Goal: Task Accomplishment & Management: Manage account settings

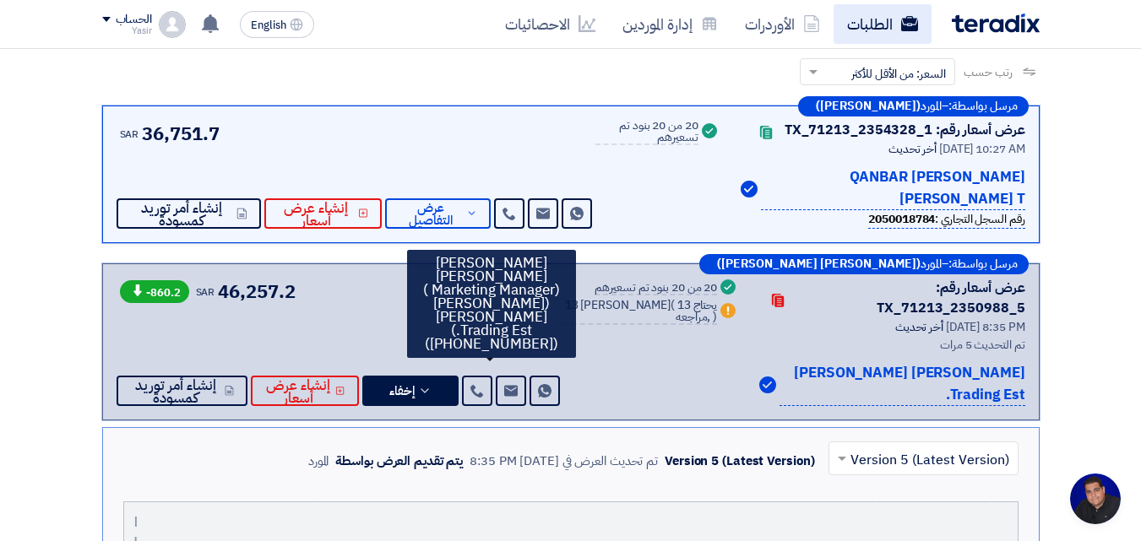
scroll to position [80, 0]
click at [877, 36] on link "الطلبات" at bounding box center [882, 24] width 98 height 40
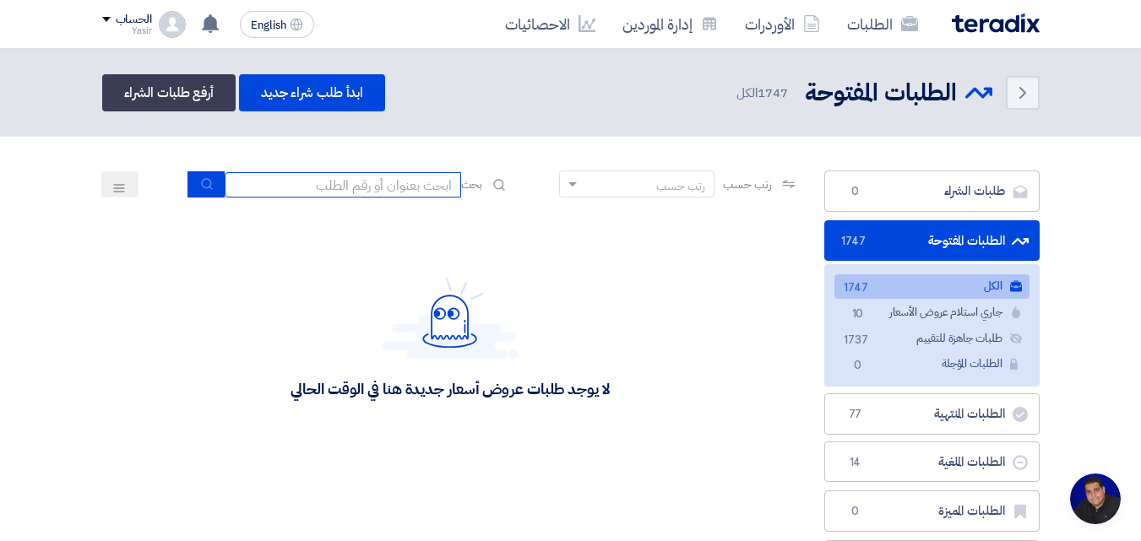
click at [299, 184] on input at bounding box center [343, 184] width 236 height 25
type input "911"
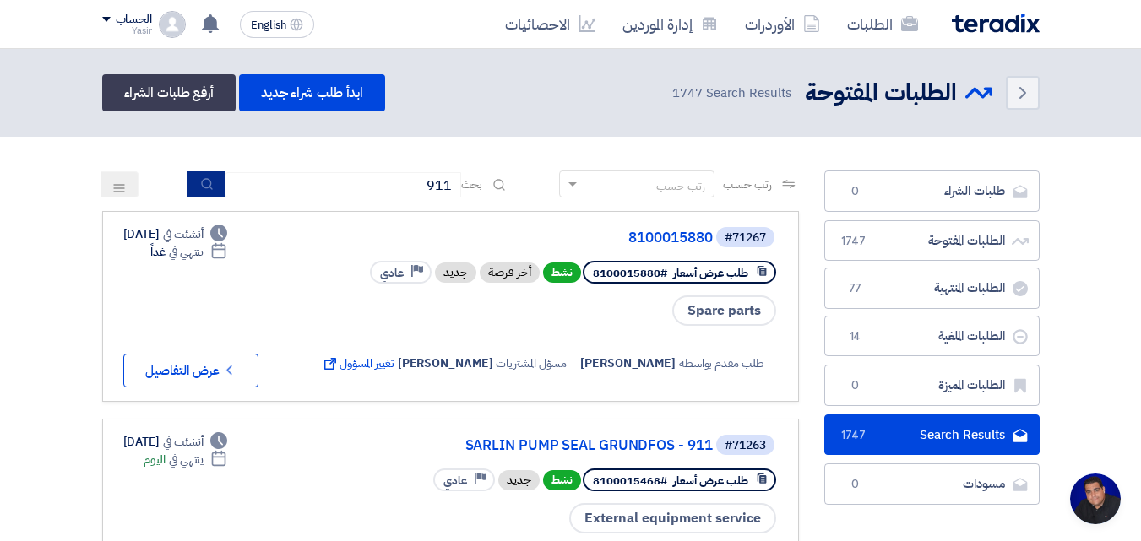
click at [207, 189] on icon "submit" at bounding box center [207, 184] width 14 height 14
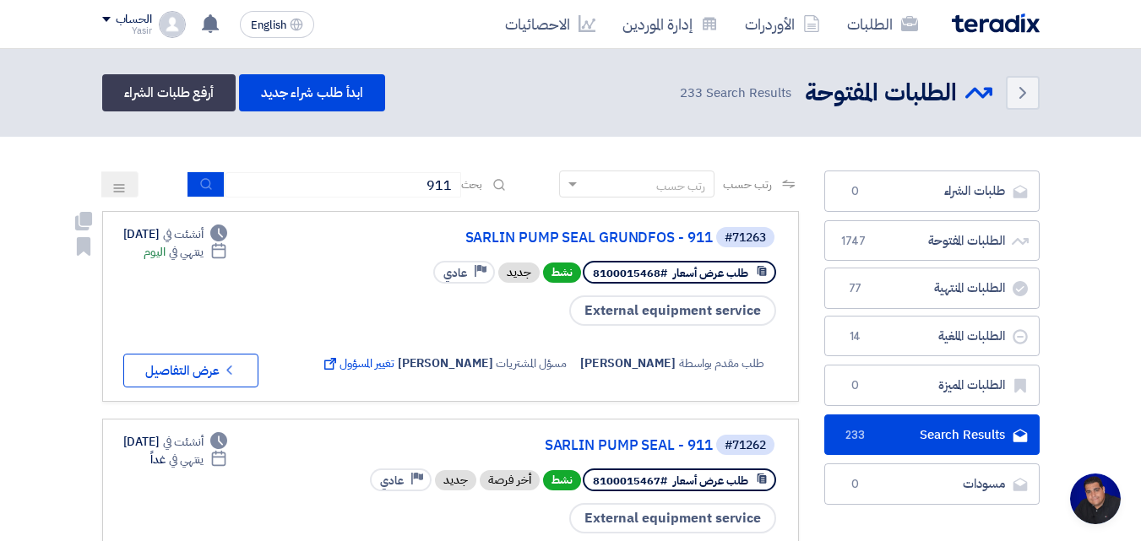
click at [357, 306] on div "#71263 SARLIN PUMP SEAL GRUNDFOS - 911 طلب عرض أسعار #8100015468 نشط جديد Prior…" at bounding box center [450, 306] width 654 height 162
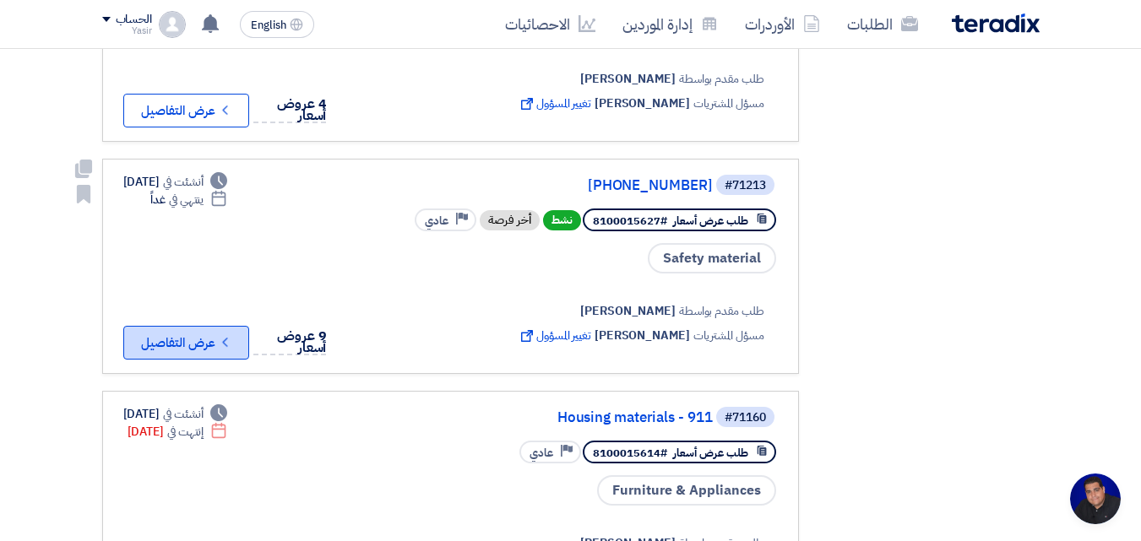
click at [205, 339] on button "Check details عرض التفاصيل" at bounding box center [186, 343] width 126 height 34
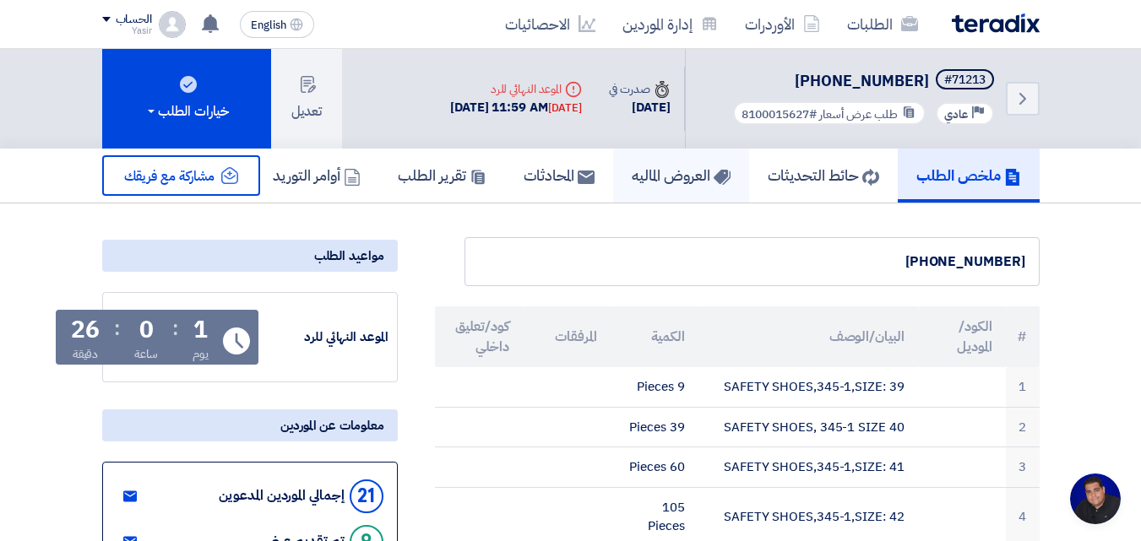
click at [702, 182] on h5 "العروض الماليه" at bounding box center [681, 174] width 99 height 19
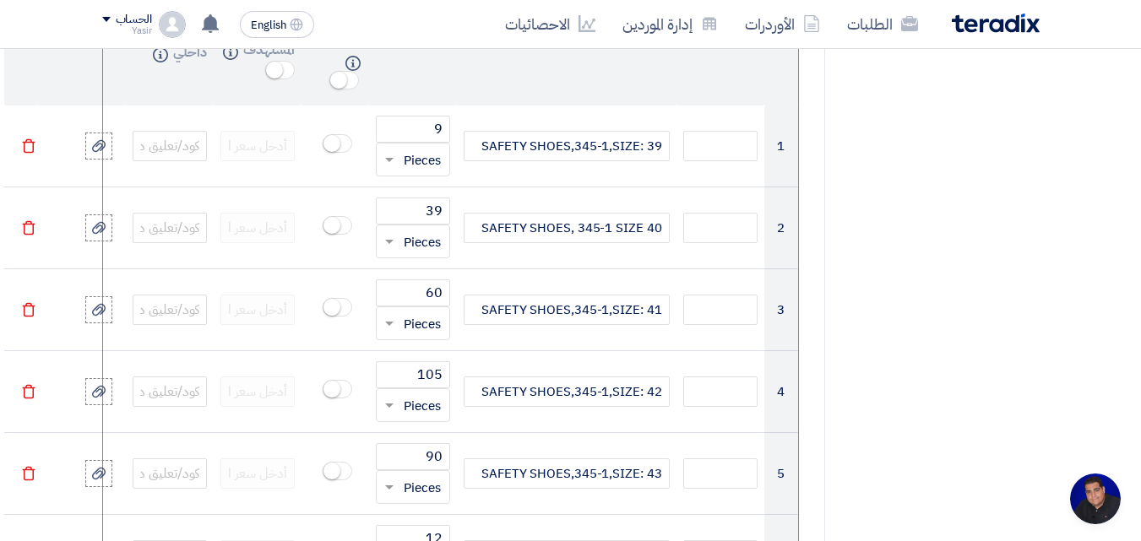
scroll to position [925, 0]
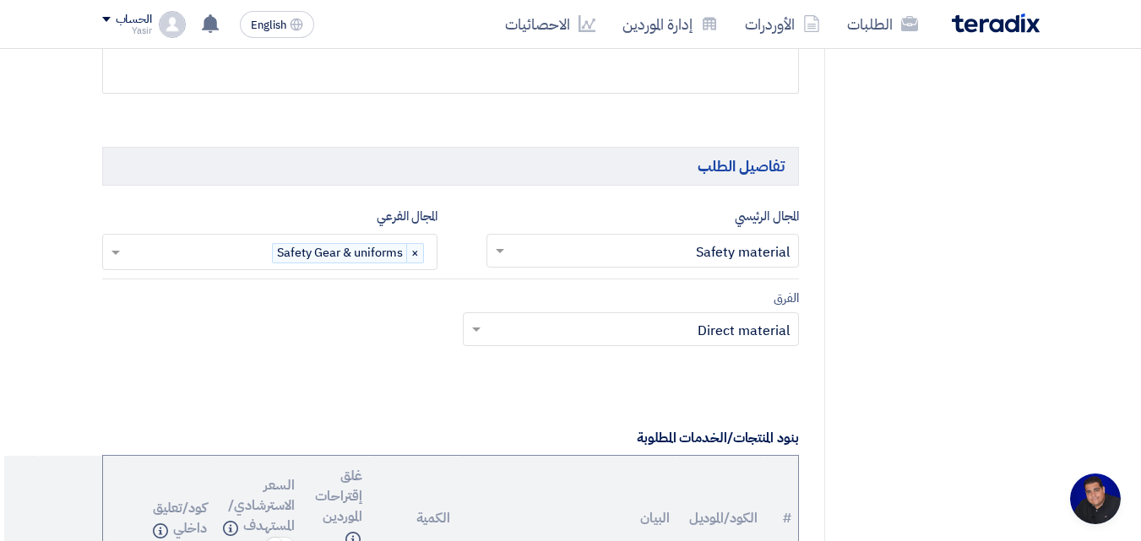
click at [1003, 19] on img at bounding box center [996, 23] width 88 height 19
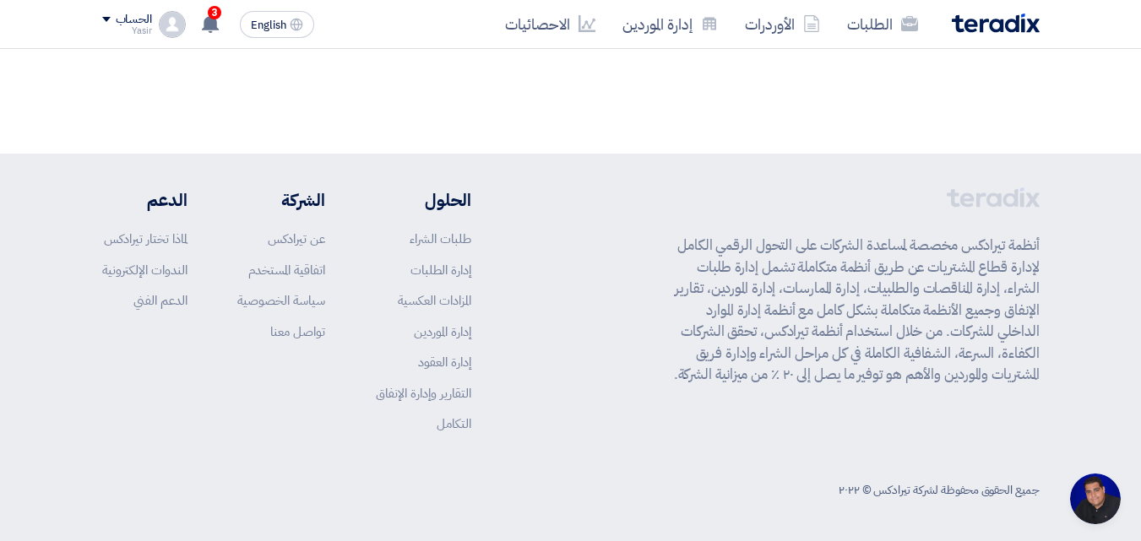
scroll to position [48, 0]
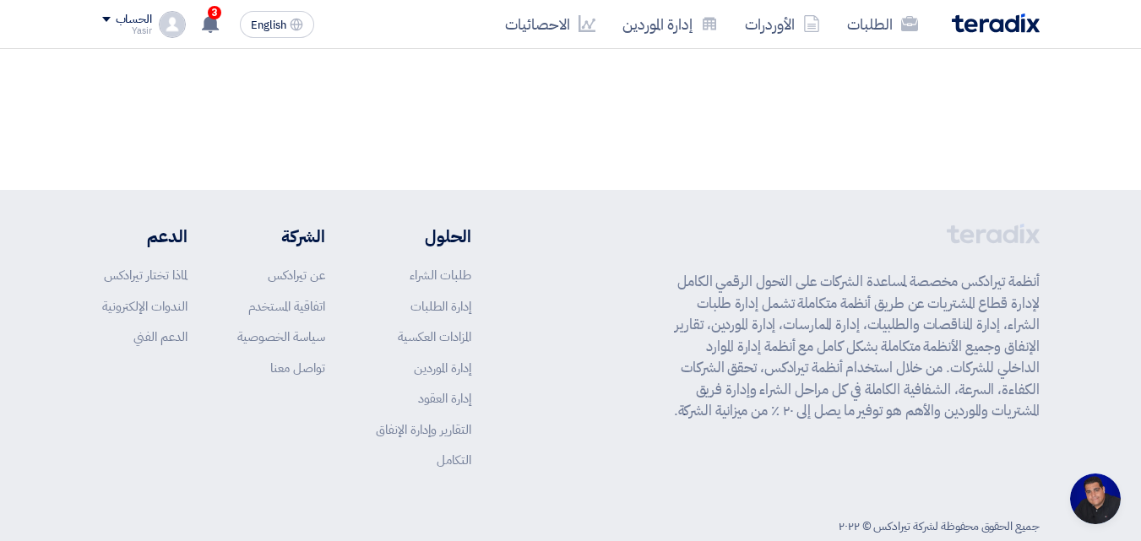
click at [1008, 22] on img at bounding box center [996, 23] width 88 height 19
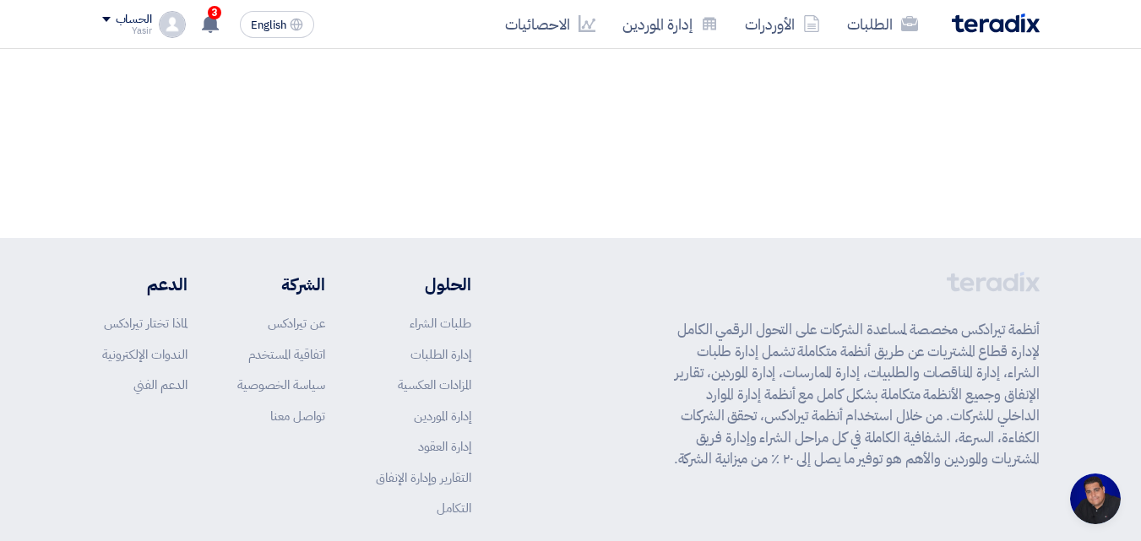
scroll to position [0, 0]
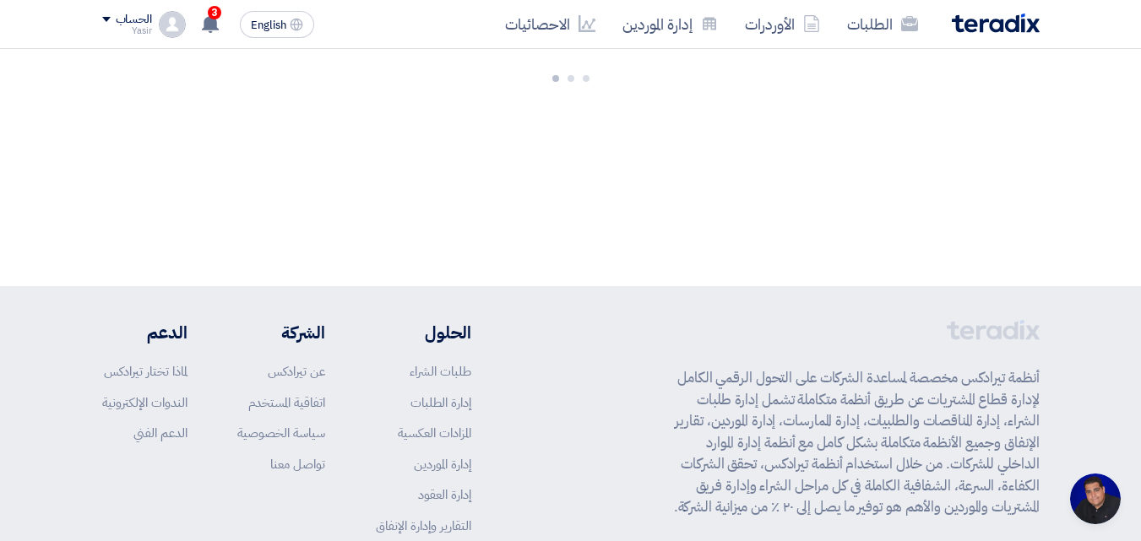
click at [1008, 22] on img at bounding box center [996, 23] width 88 height 19
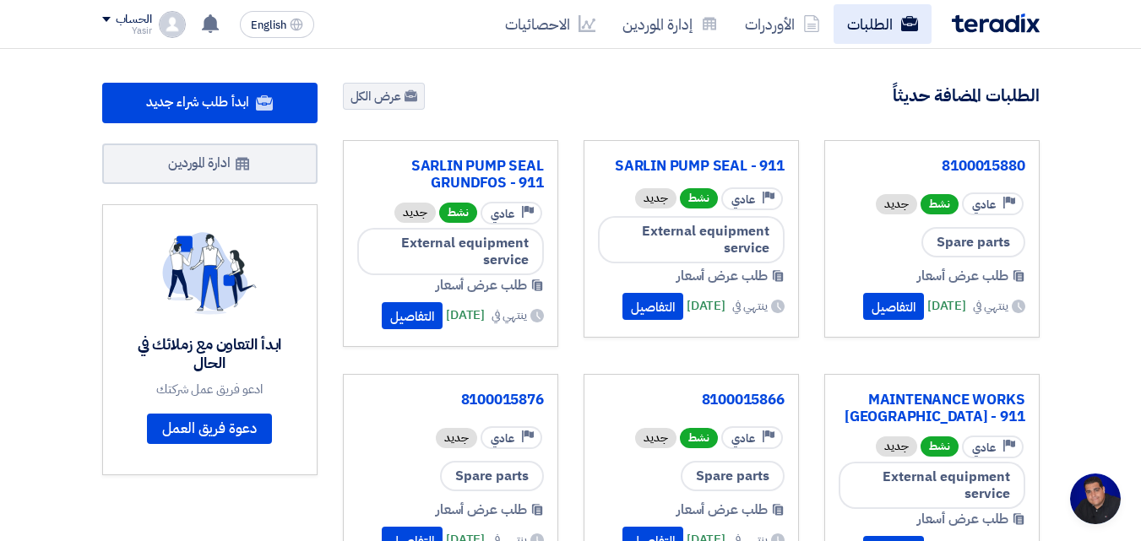
click at [856, 32] on link "الطلبات" at bounding box center [882, 24] width 98 height 40
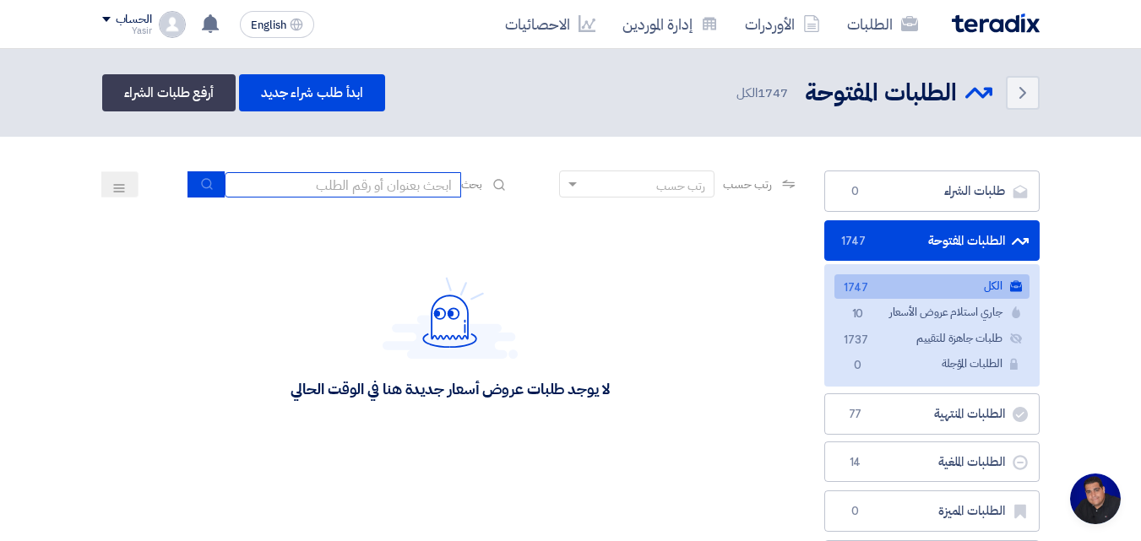
click at [333, 185] on input at bounding box center [343, 184] width 236 height 25
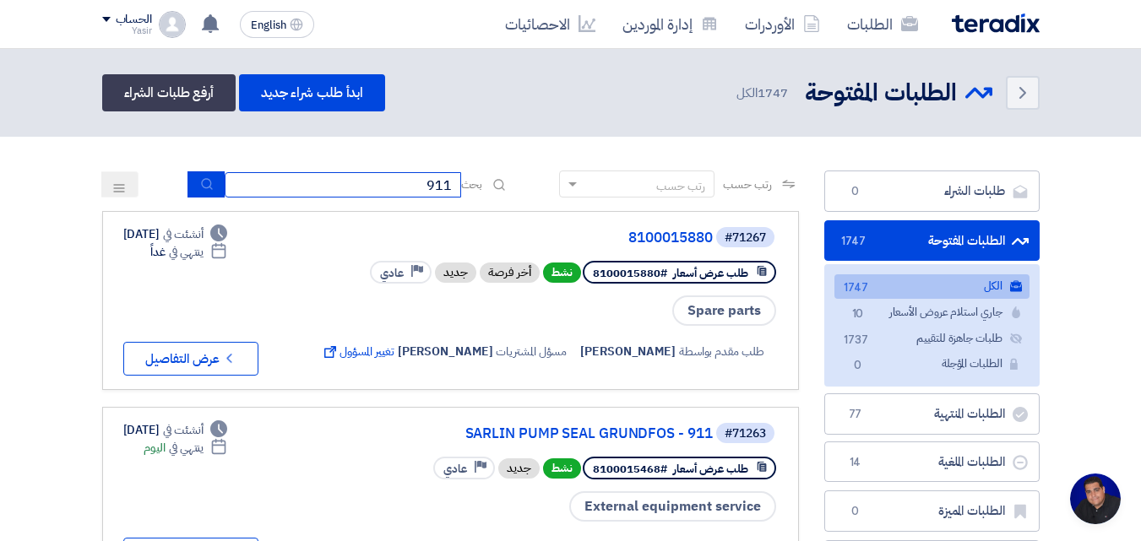
type input "911"
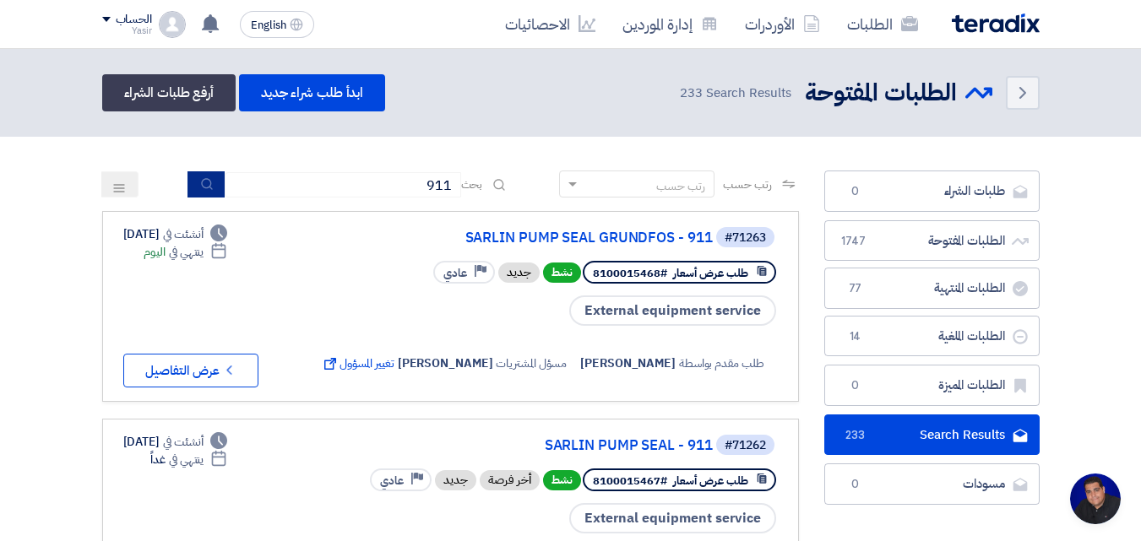
click at [202, 187] on icon "submit" at bounding box center [207, 184] width 14 height 14
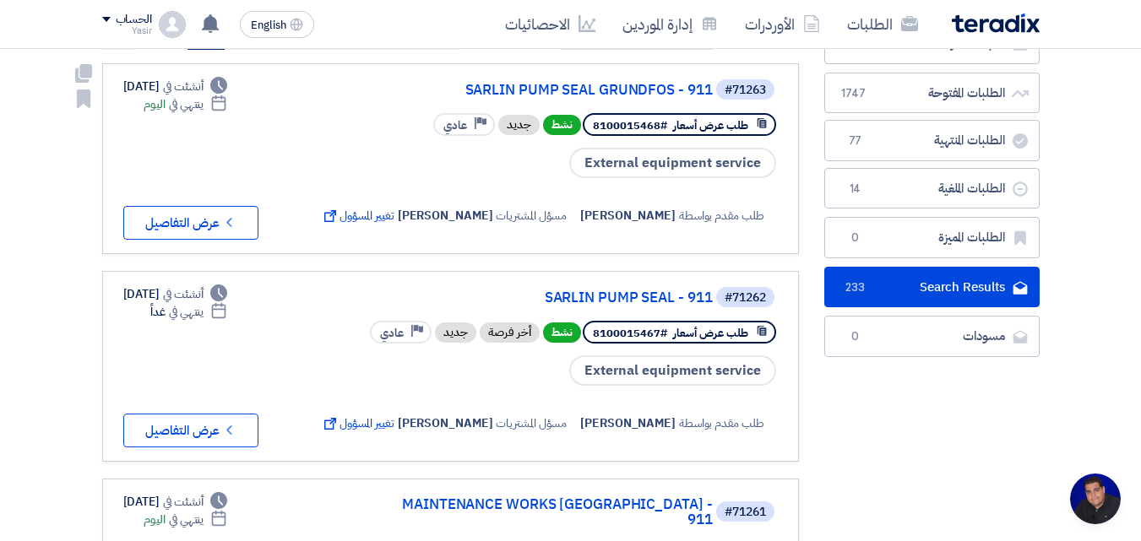
scroll to position [169, 0]
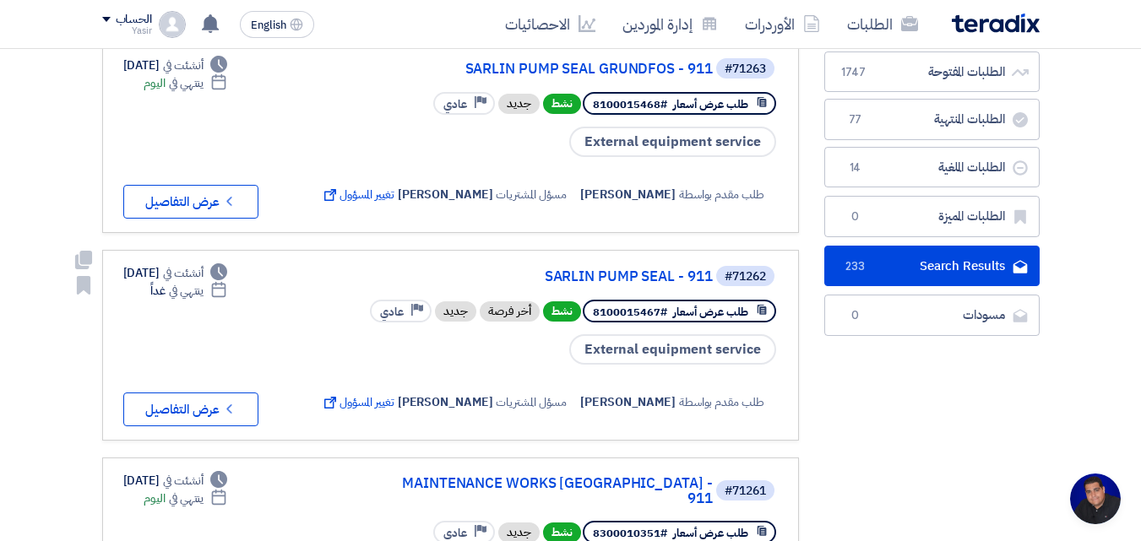
click at [187, 3] on button "submit" at bounding box center [205, 16] width 37 height 26
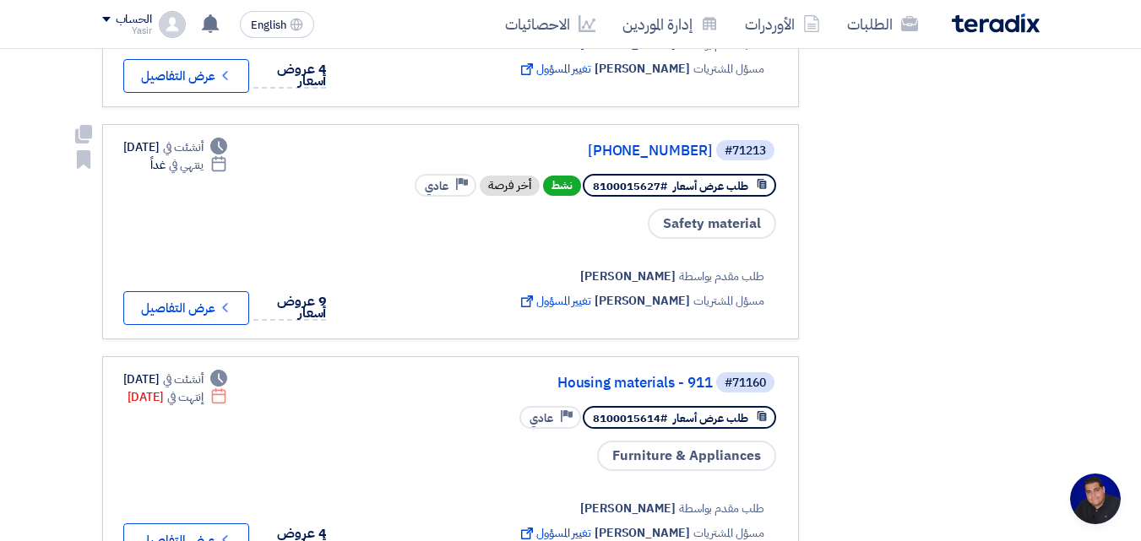
scroll to position [1013, 0]
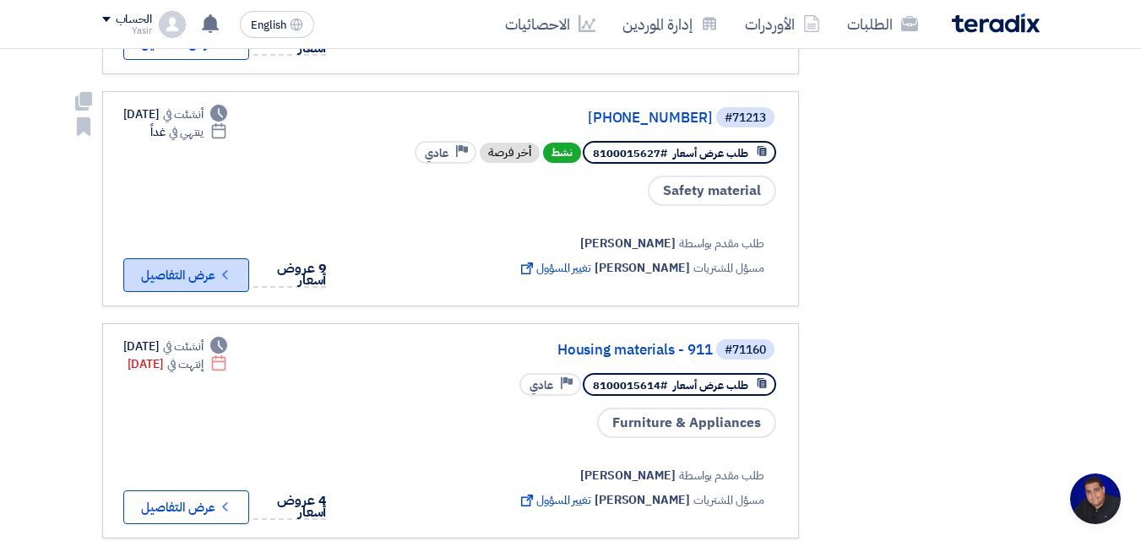
click at [205, 266] on button "Check details عرض التفاصيل" at bounding box center [186, 275] width 126 height 34
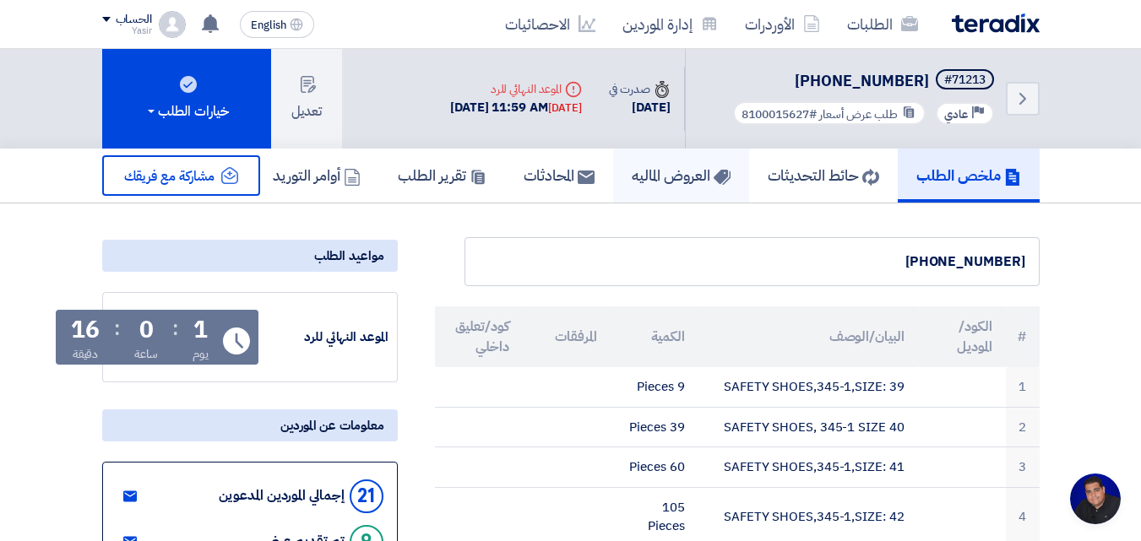
click at [674, 179] on h5 "العروض الماليه" at bounding box center [681, 174] width 99 height 19
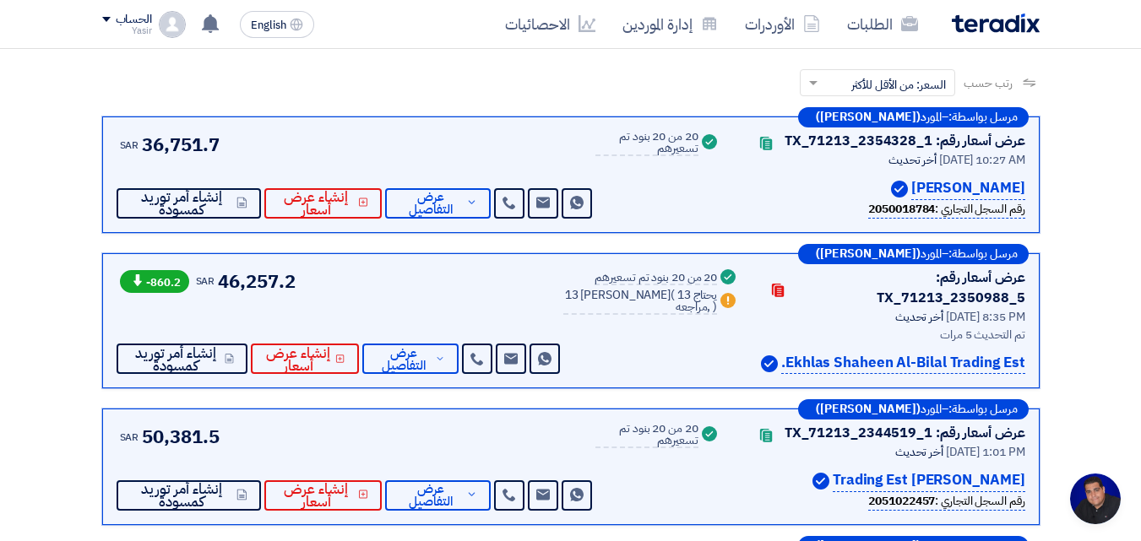
scroll to position [270, 0]
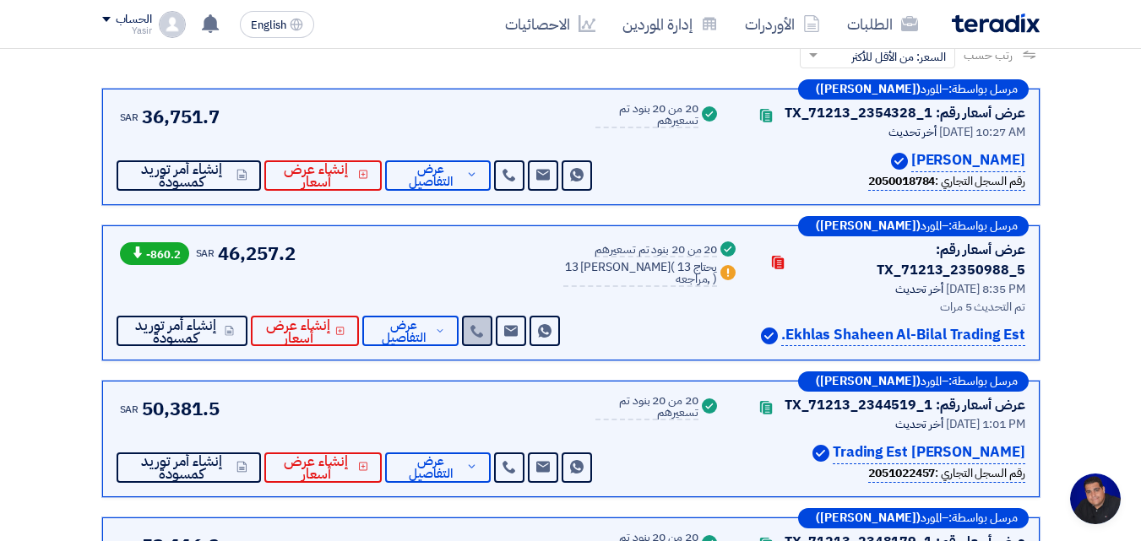
click at [483, 338] on use at bounding box center [476, 331] width 13 height 13
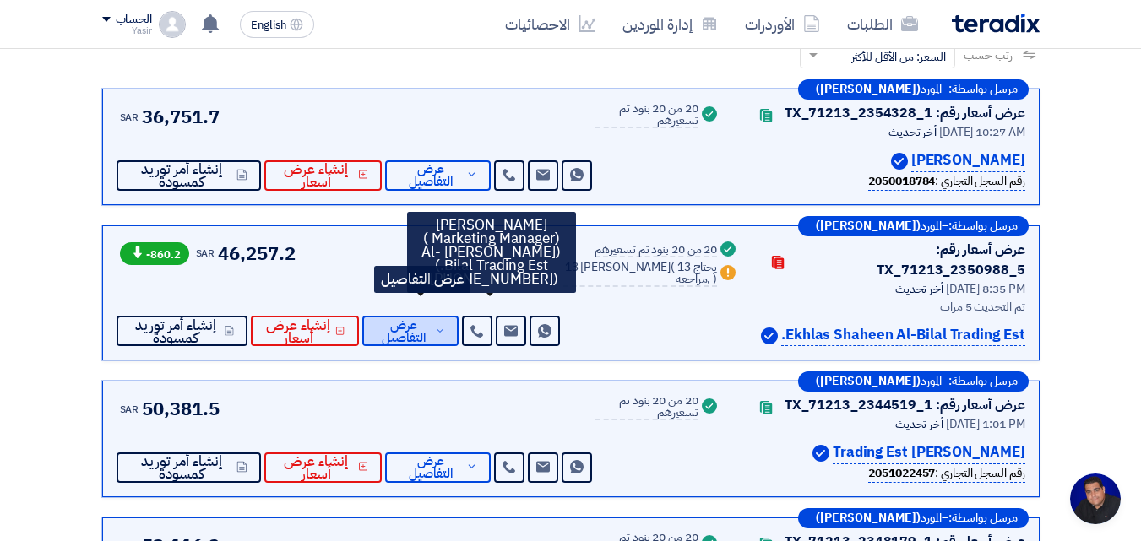
click at [426, 338] on span "عرض التفاصيل" at bounding box center [404, 331] width 56 height 25
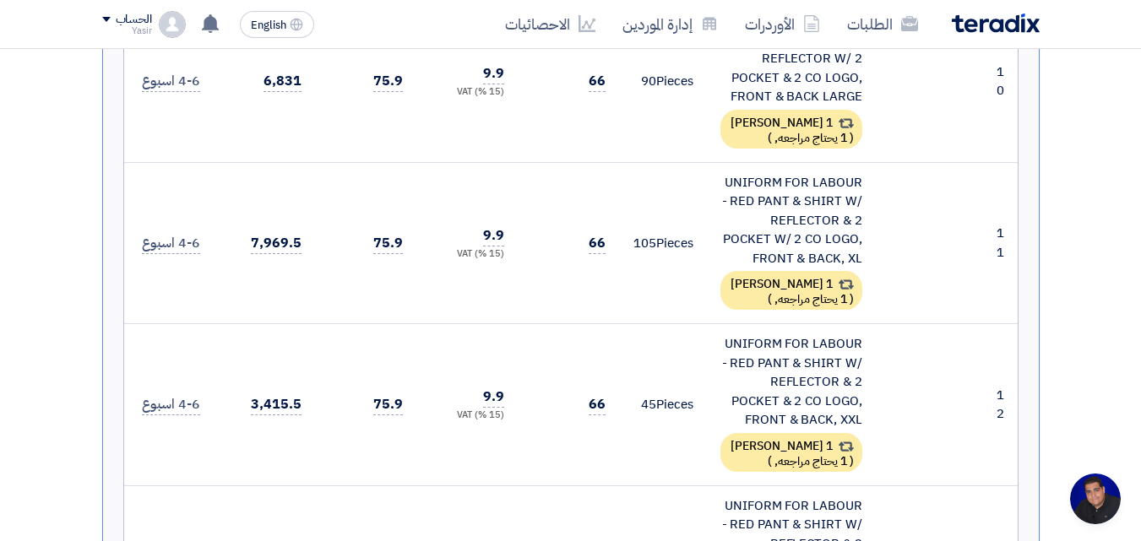
scroll to position [1689, 0]
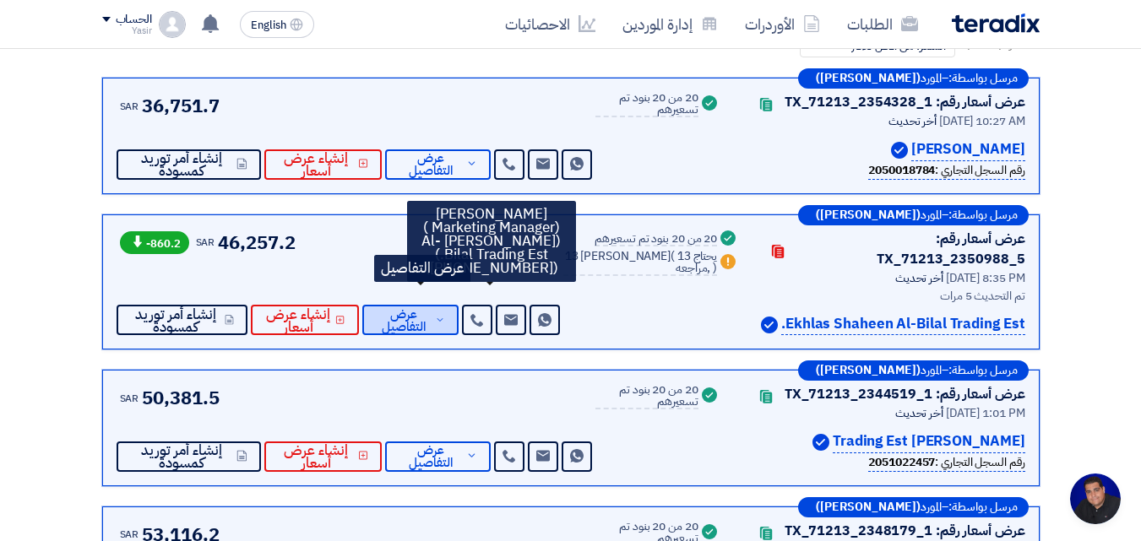
scroll to position [304, 0]
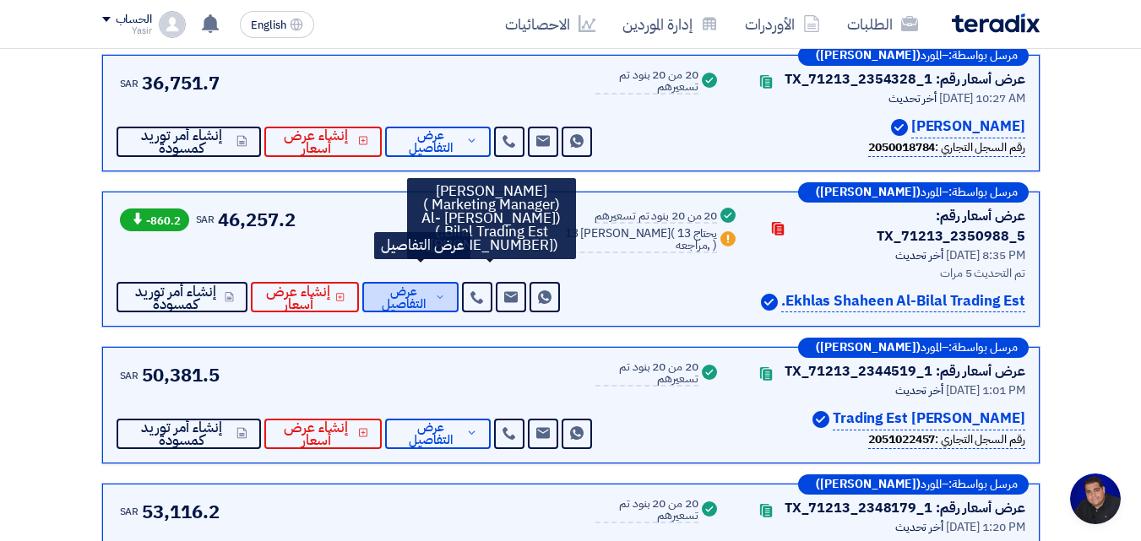
click at [414, 288] on span "عرض التفاصيل" at bounding box center [404, 297] width 56 height 25
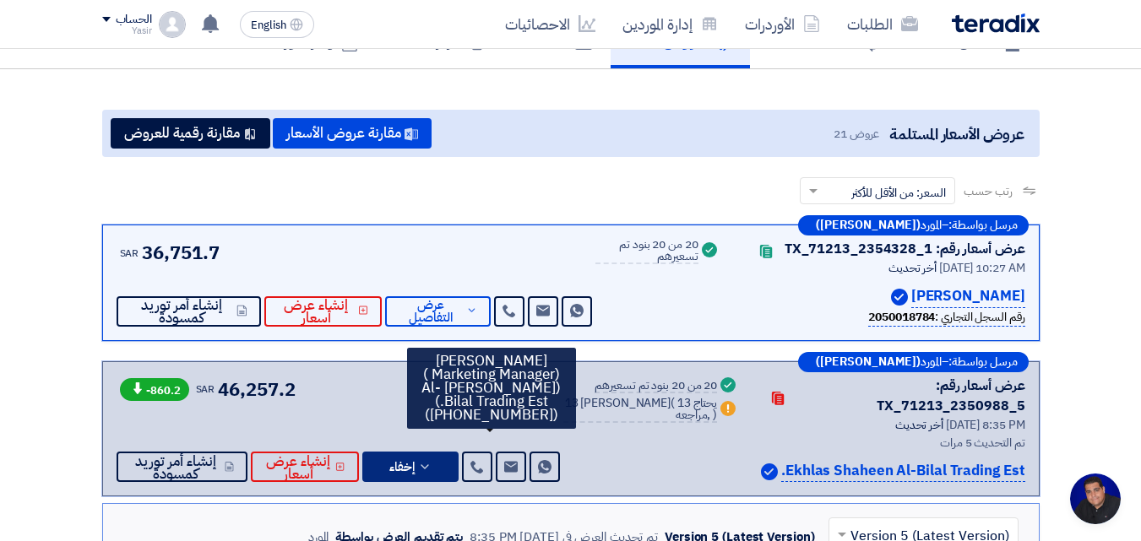
scroll to position [101, 0]
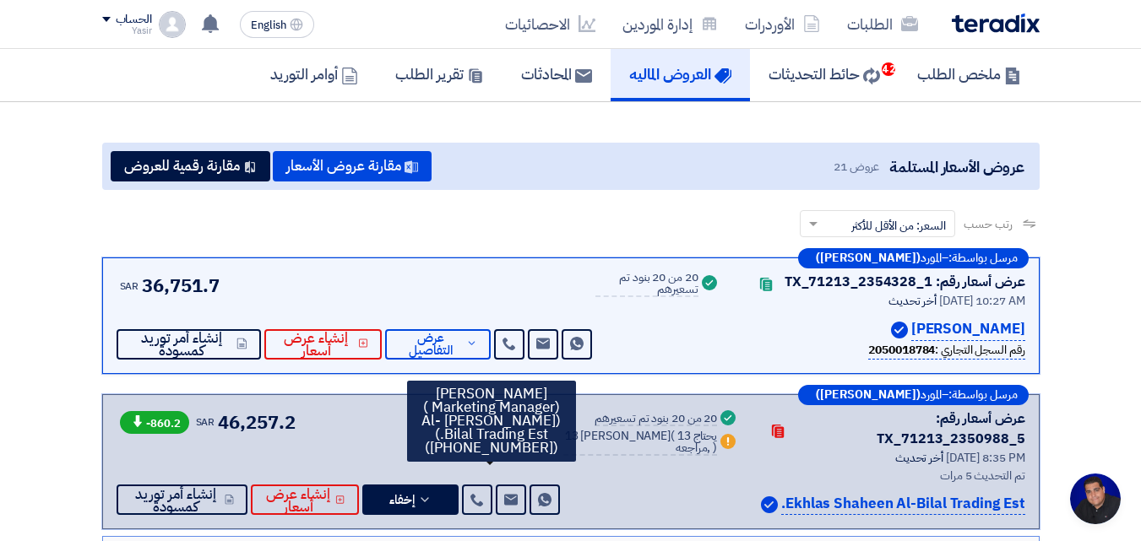
click at [527, 211] on div "رتب حسب رتب حسب × السعر: من الأقل للأكثر ×" at bounding box center [570, 233] width 937 height 47
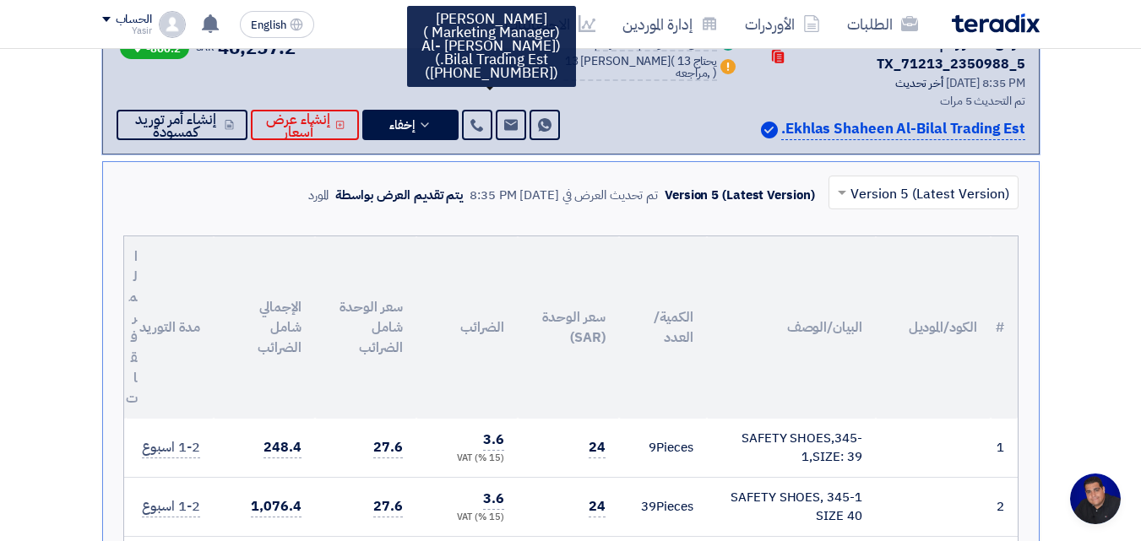
scroll to position [3, 0]
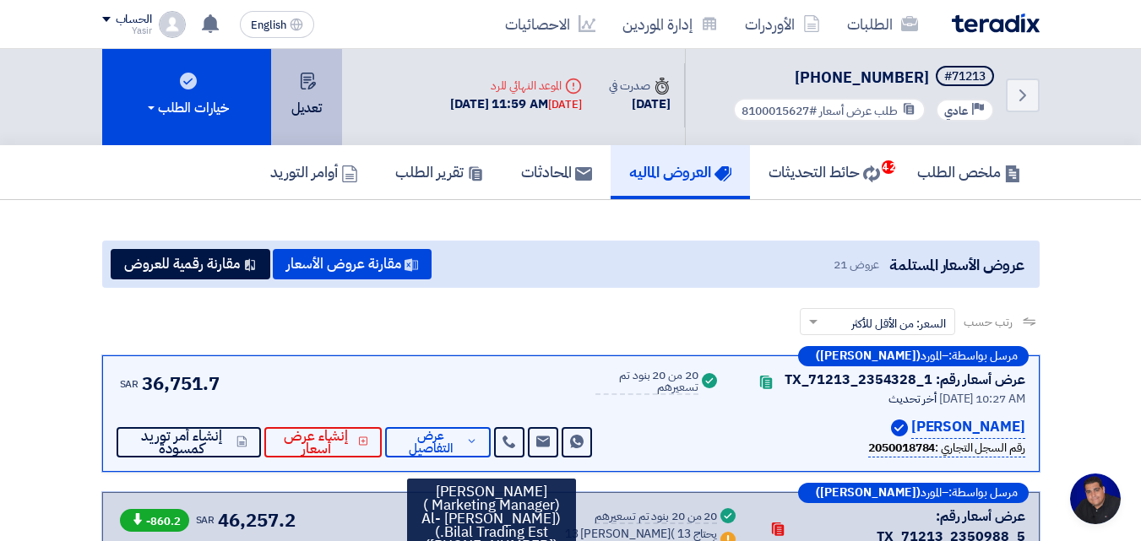
click at [306, 117] on button "تعديل" at bounding box center [306, 96] width 71 height 100
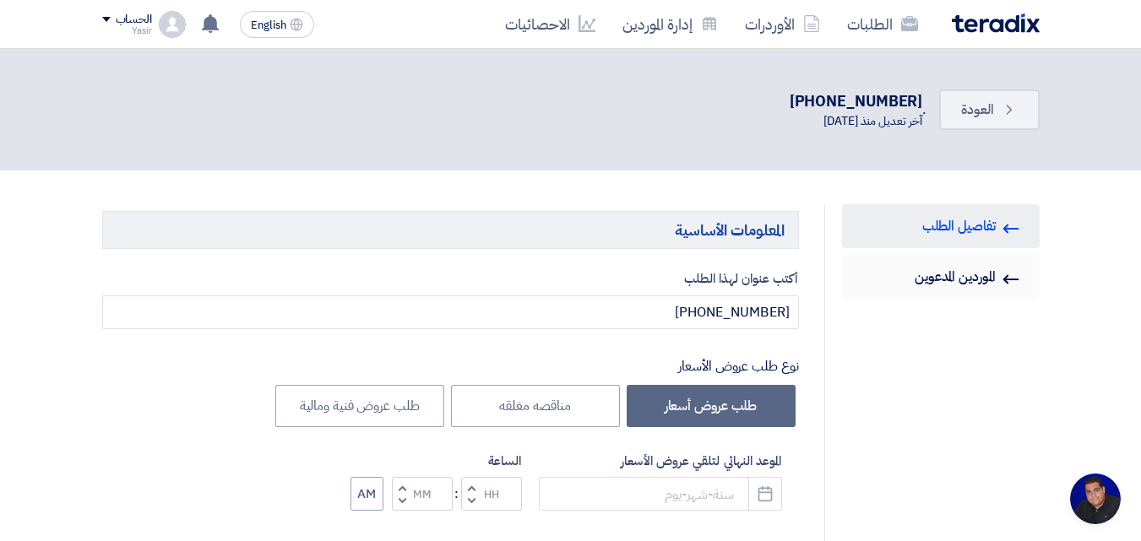
type input "9/4/2025"
type input "11"
type input "59"
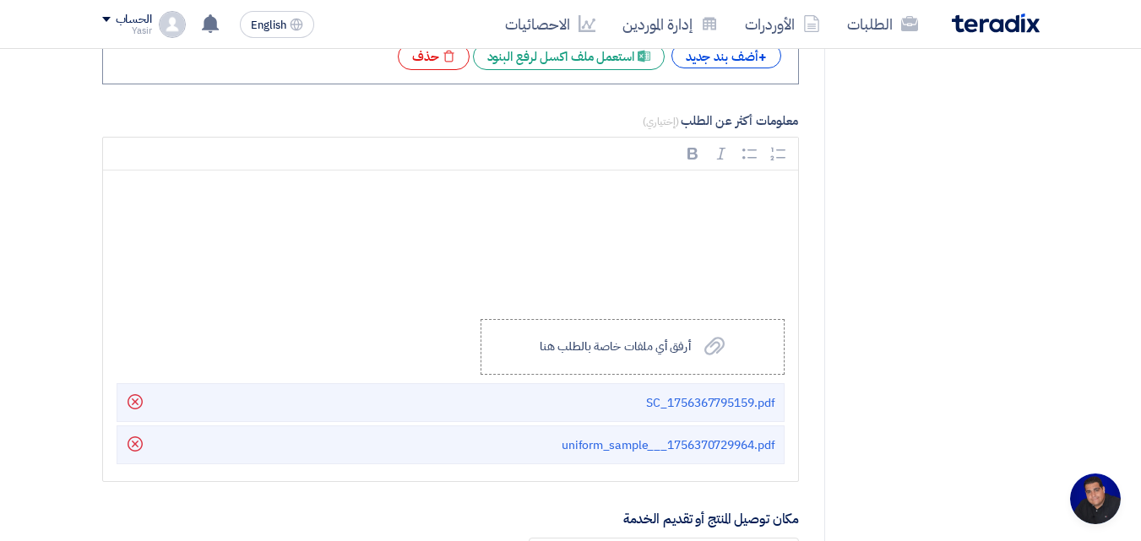
scroll to position [3128, 0]
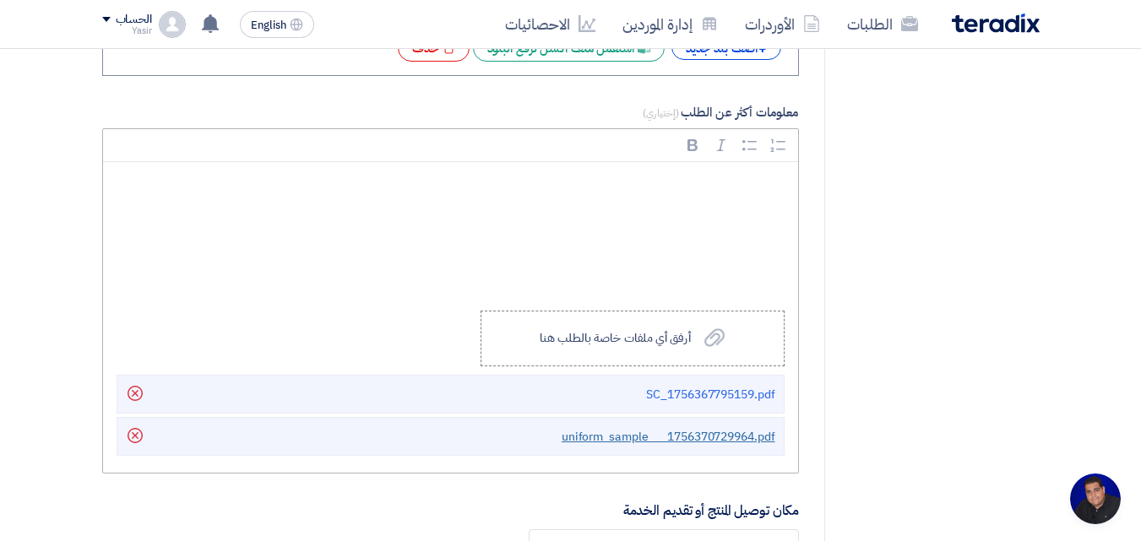
click at [675, 428] on span "uniform_sample___1756370729964.pdf" at bounding box center [668, 437] width 214 height 18
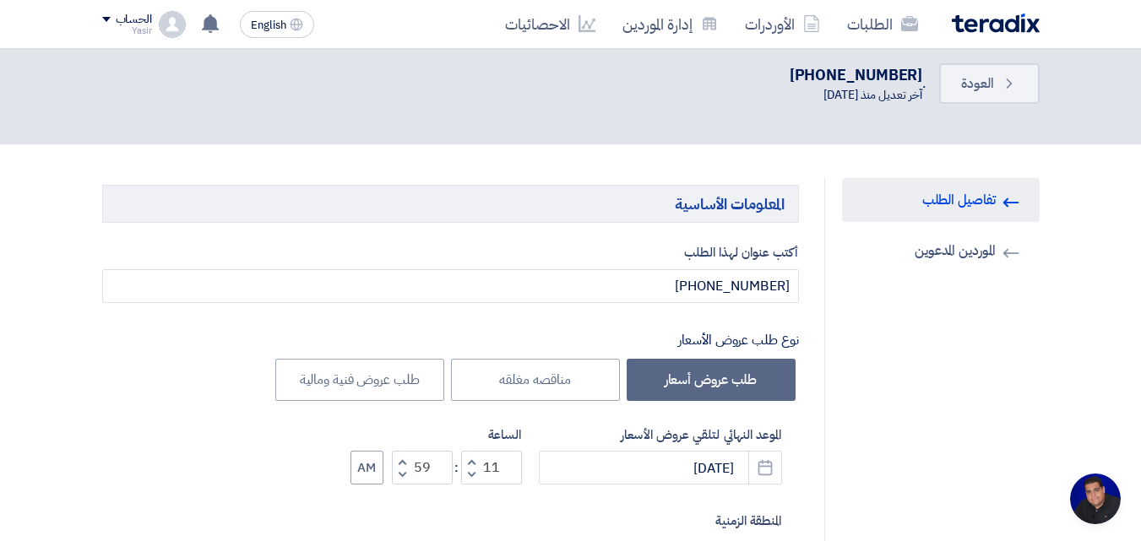
scroll to position [0, 0]
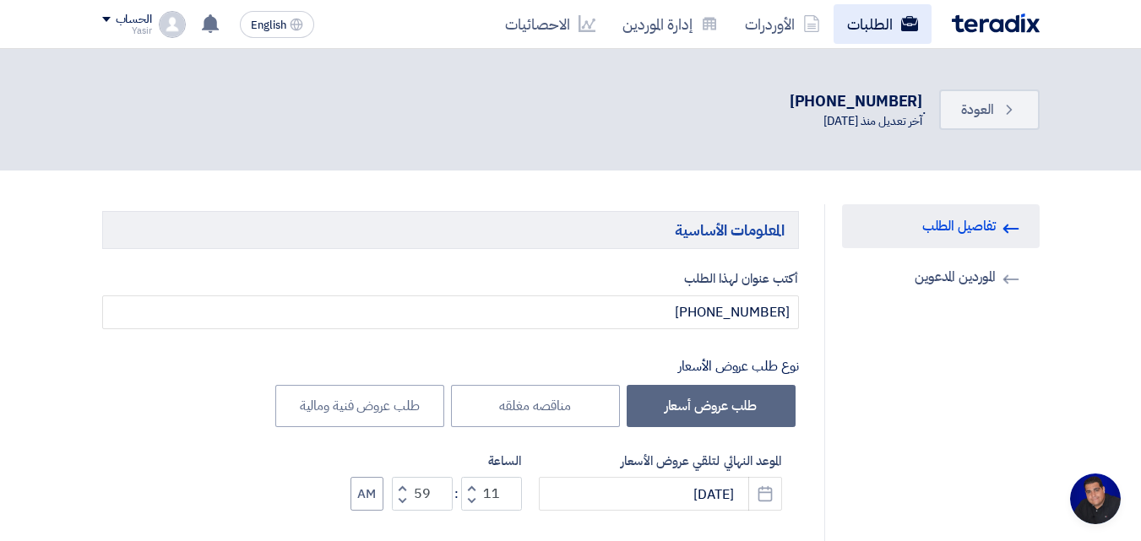
click at [909, 20] on use at bounding box center [908, 23] width 17 height 15
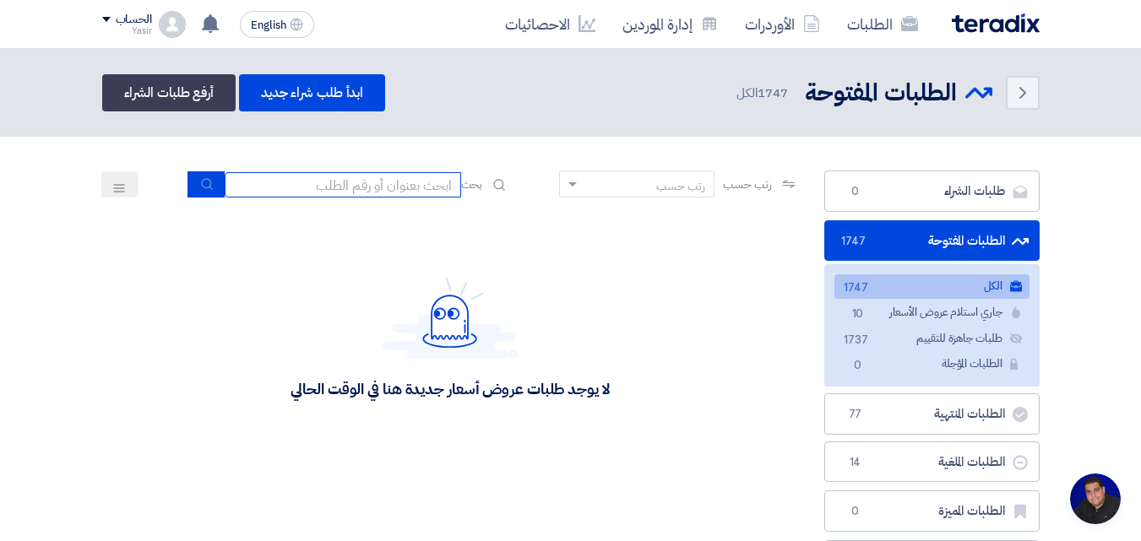
click at [404, 186] on input at bounding box center [343, 184] width 236 height 25
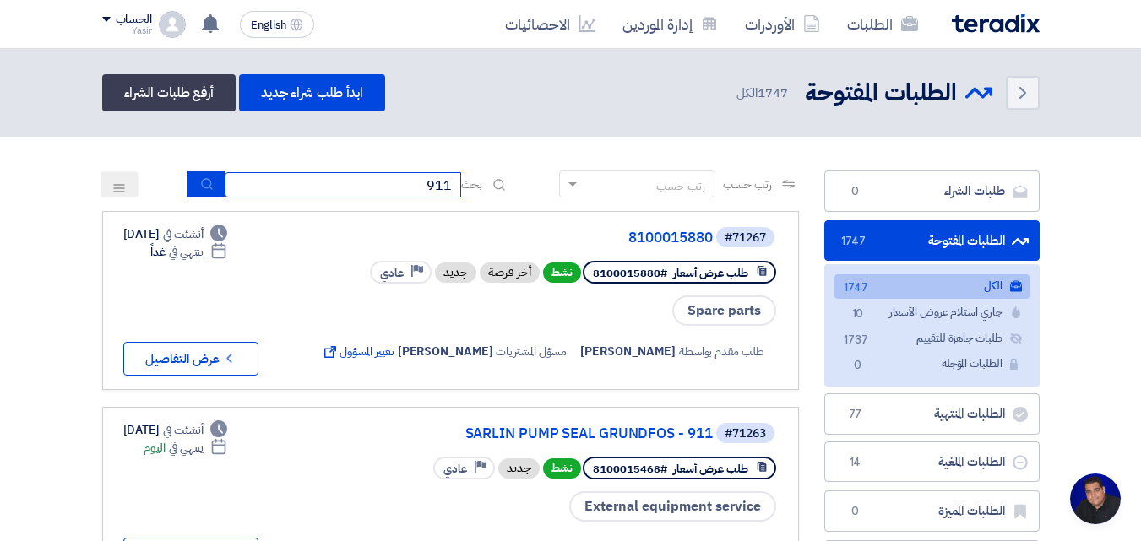
type input "911"
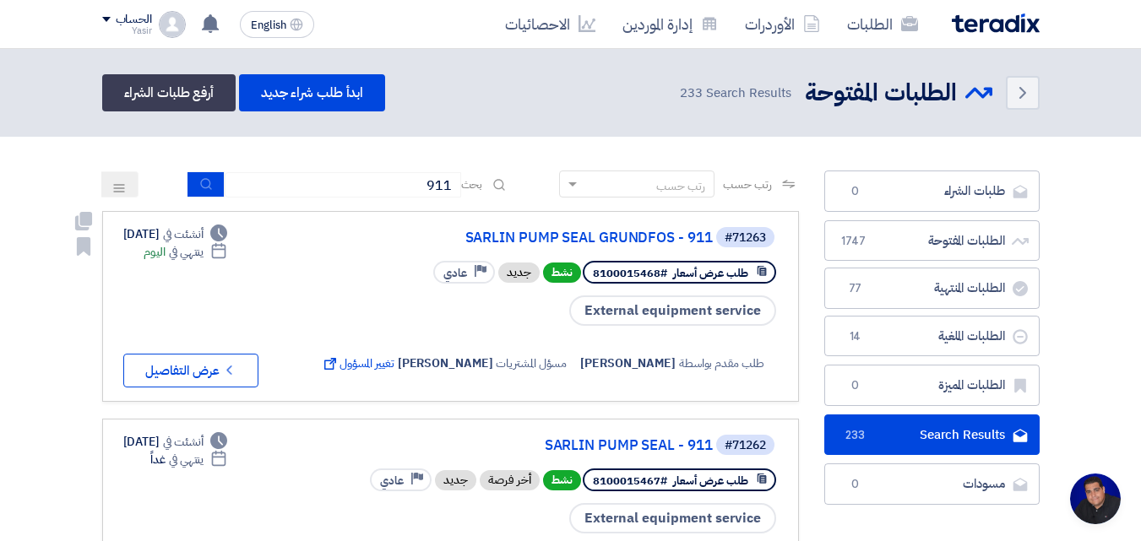
click at [341, 386] on div "#71263 SARLIN PUMP SEAL GRUNDFOS - 911 طلب عرض أسعار #8100015468 نشط جديد Prior…" at bounding box center [450, 306] width 654 height 162
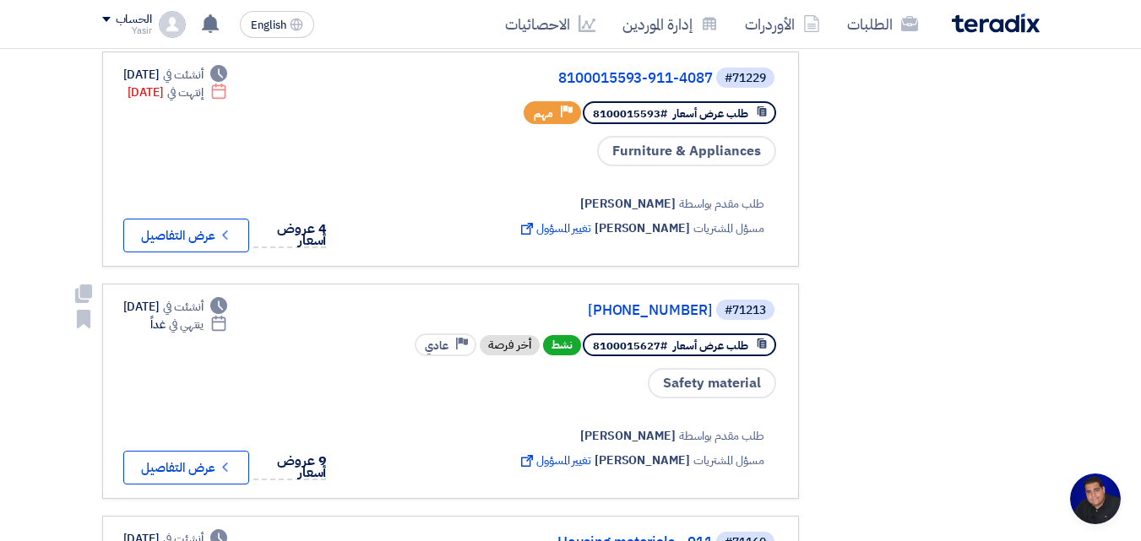
scroll to position [878, 0]
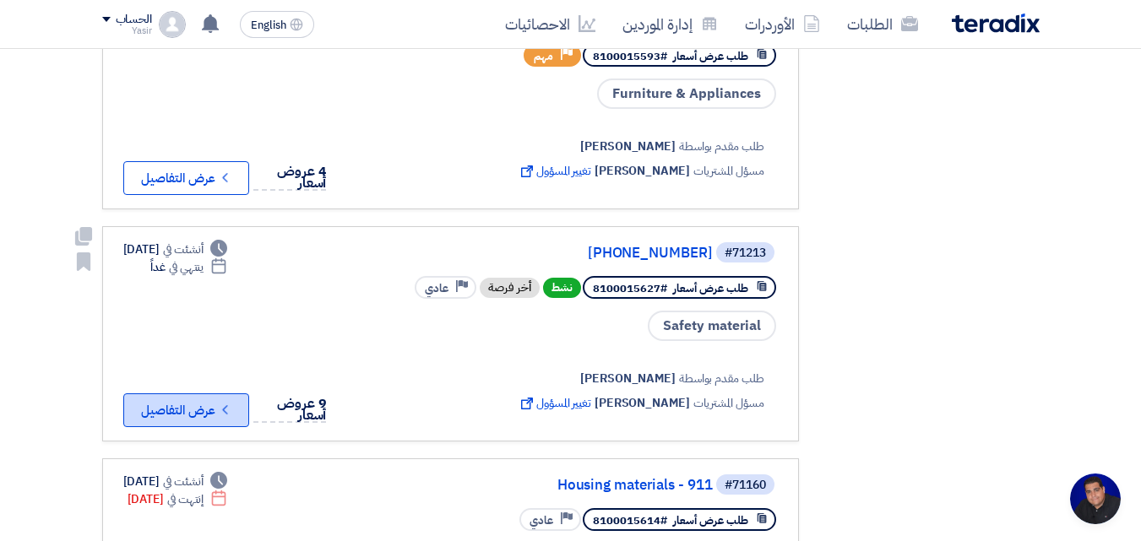
click at [214, 409] on button "Check details عرض التفاصيل" at bounding box center [186, 410] width 126 height 34
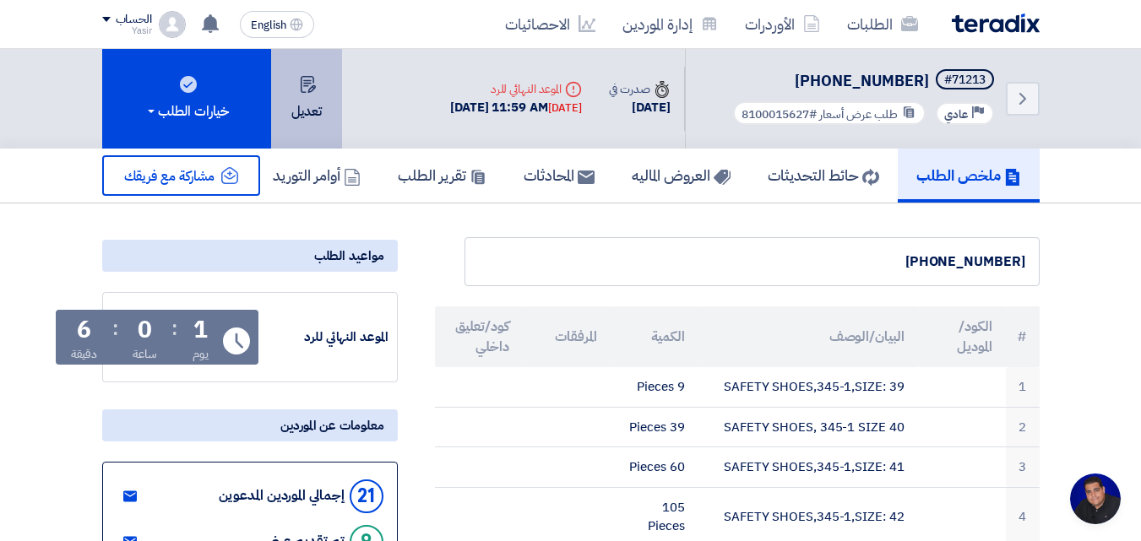
click at [339, 106] on button "تعديل" at bounding box center [306, 99] width 71 height 100
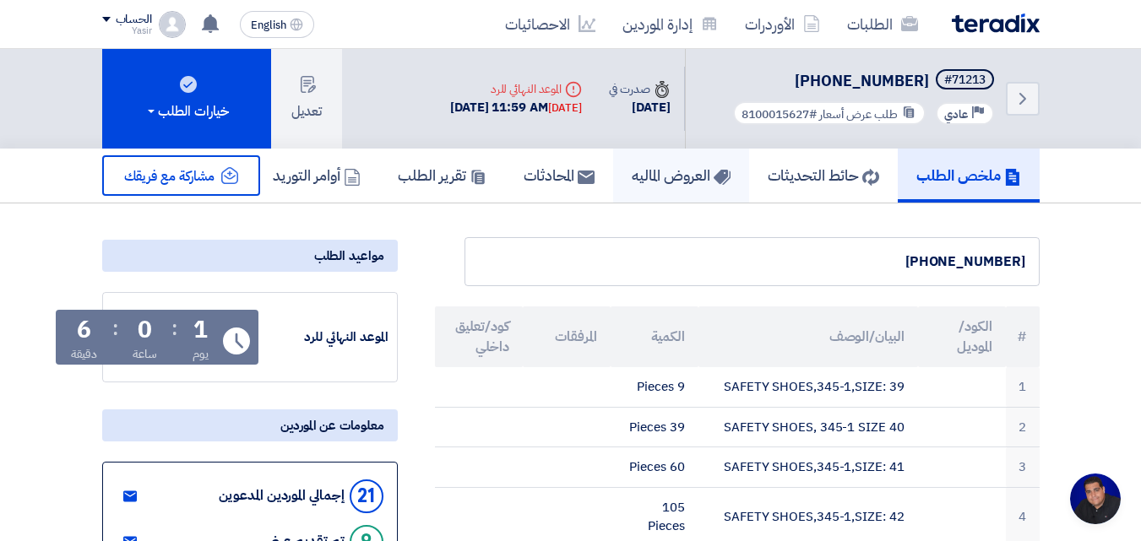
click at [651, 180] on h5 "العروض الماليه" at bounding box center [681, 174] width 99 height 19
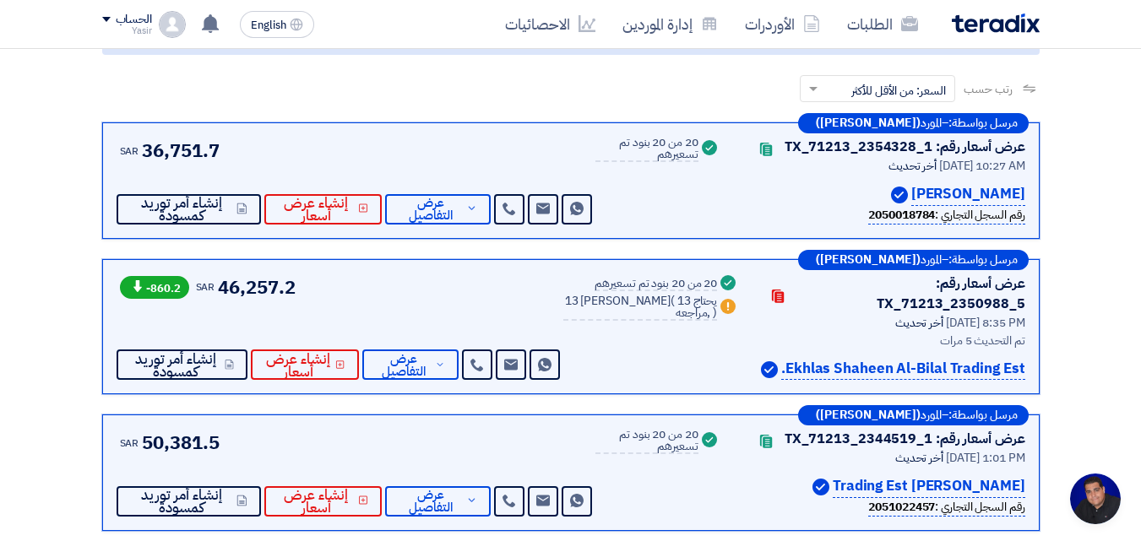
scroll to position [270, 0]
